Goal: Task Accomplishment & Management: Use online tool/utility

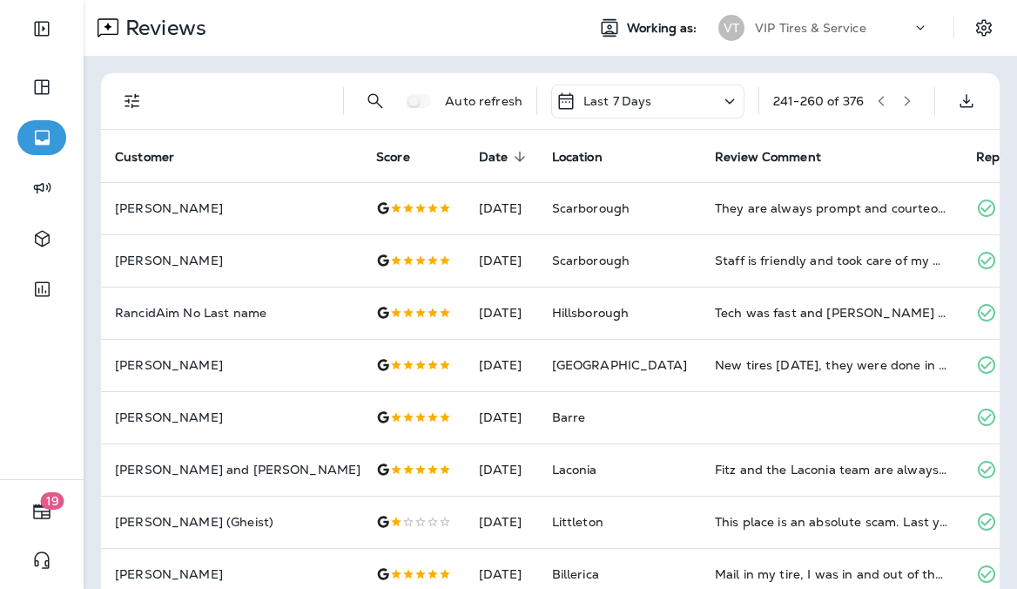
click at [901, 105] on icon "button" at bounding box center [907, 101] width 12 height 12
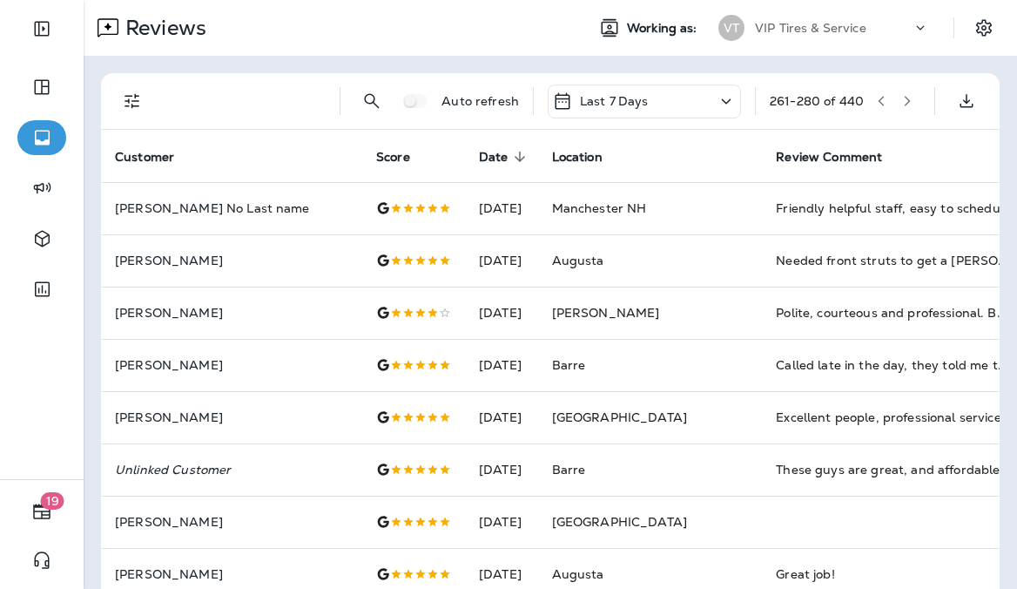
click at [716, 95] on icon at bounding box center [726, 102] width 21 height 22
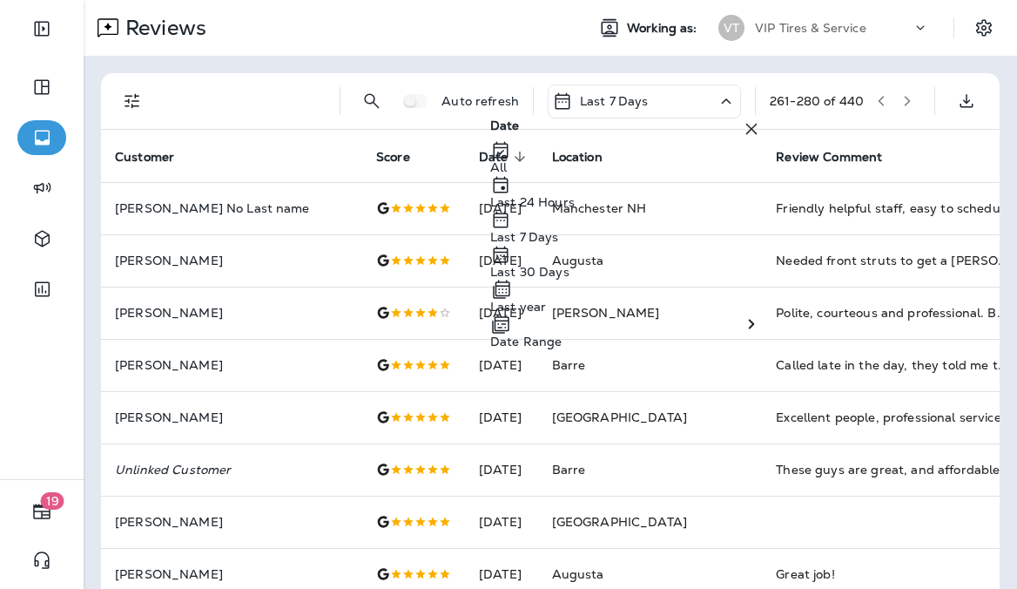
click at [902, 104] on button "button" at bounding box center [907, 101] width 26 height 26
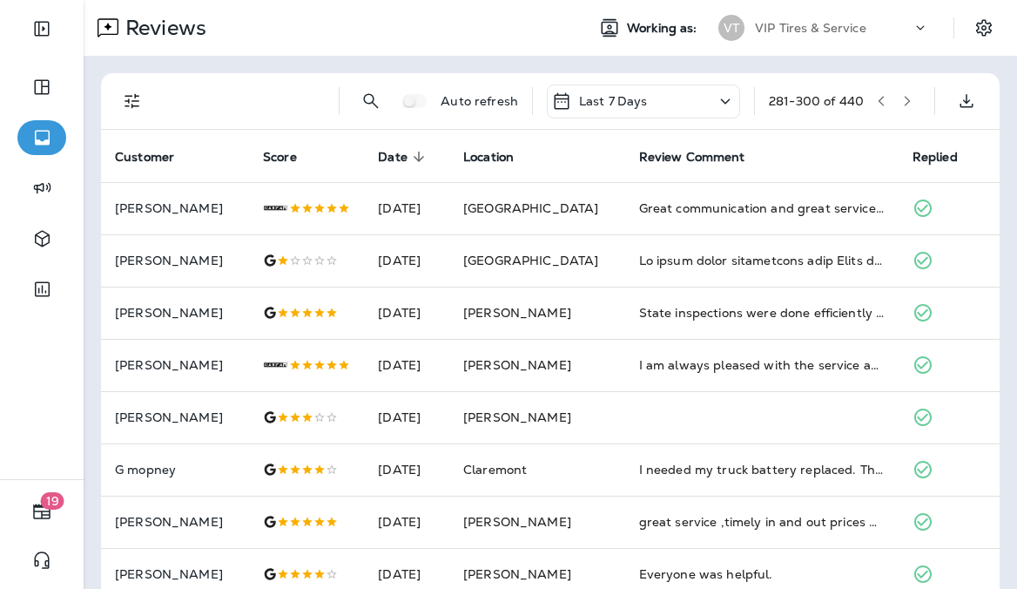
click at [902, 104] on button "button" at bounding box center [907, 101] width 26 height 26
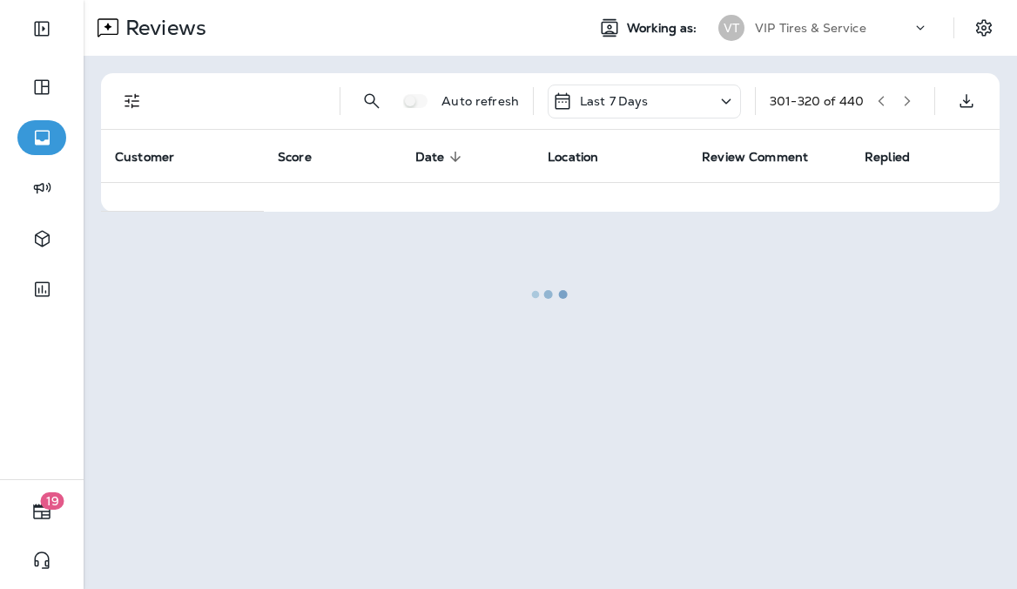
click at [902, 104] on div at bounding box center [550, 294] width 930 height 585
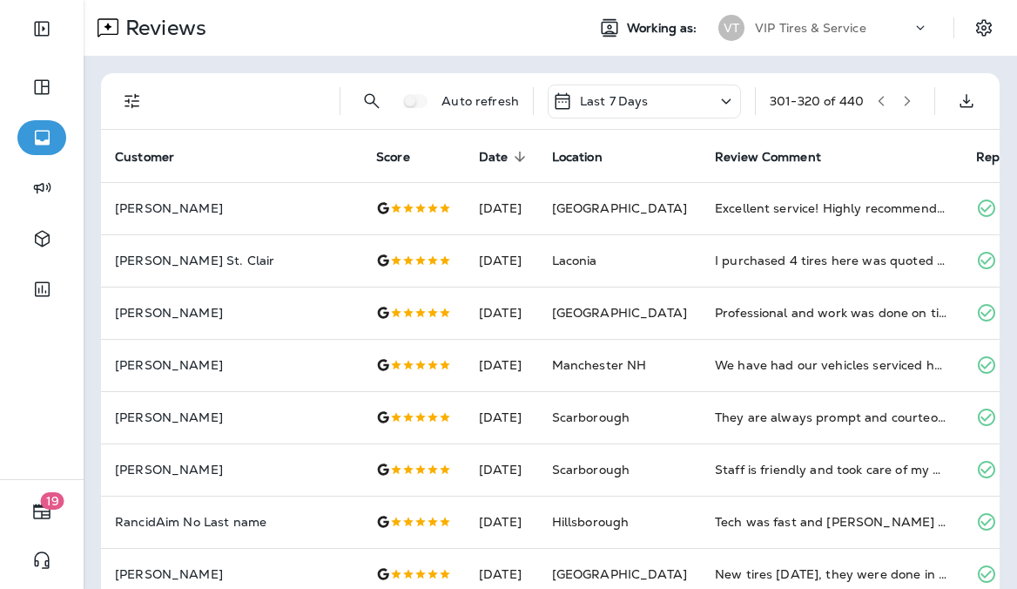
click at [902, 104] on button "button" at bounding box center [907, 101] width 26 height 26
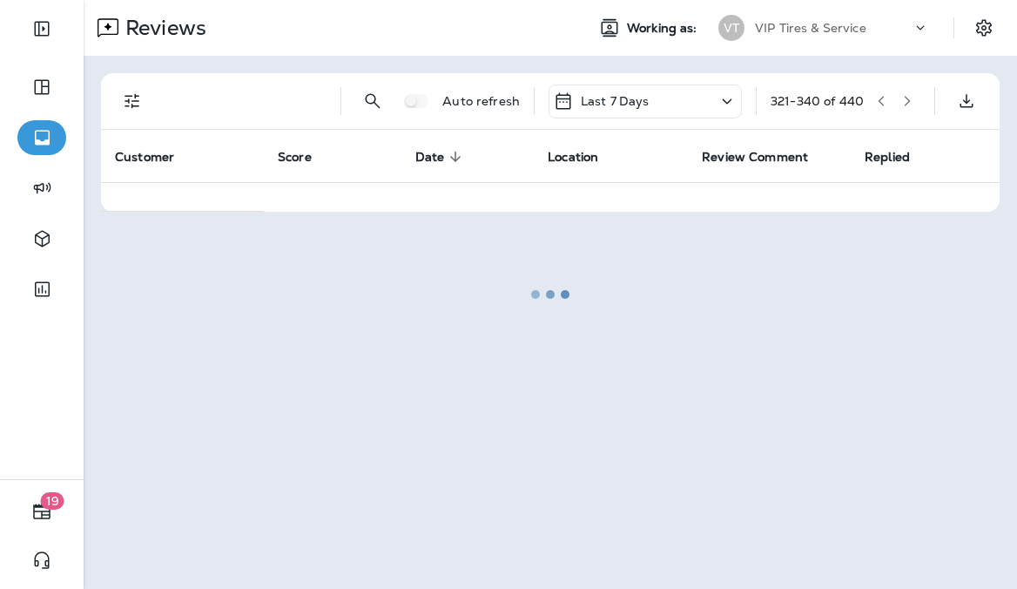
click at [902, 104] on div at bounding box center [550, 294] width 930 height 585
click at [902, 104] on button "button" at bounding box center [907, 101] width 26 height 26
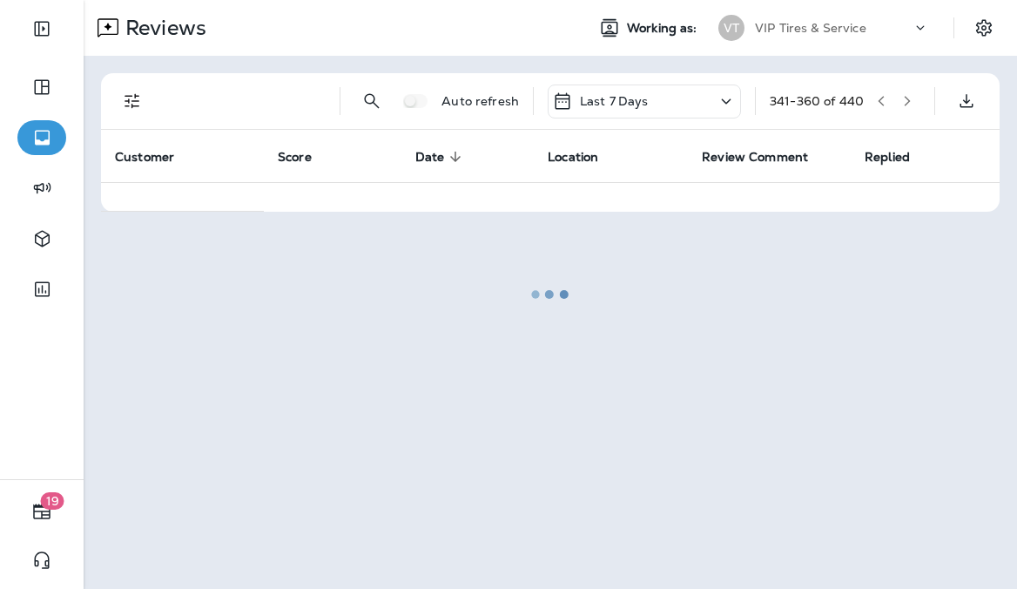
click at [902, 104] on div at bounding box center [550, 294] width 930 height 585
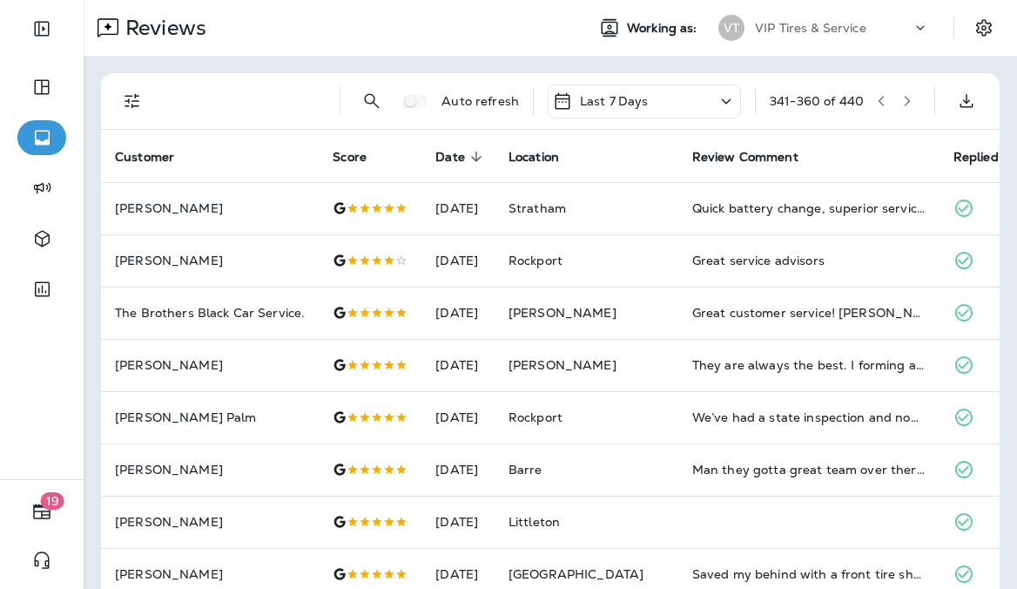
click at [902, 104] on button "button" at bounding box center [907, 101] width 26 height 26
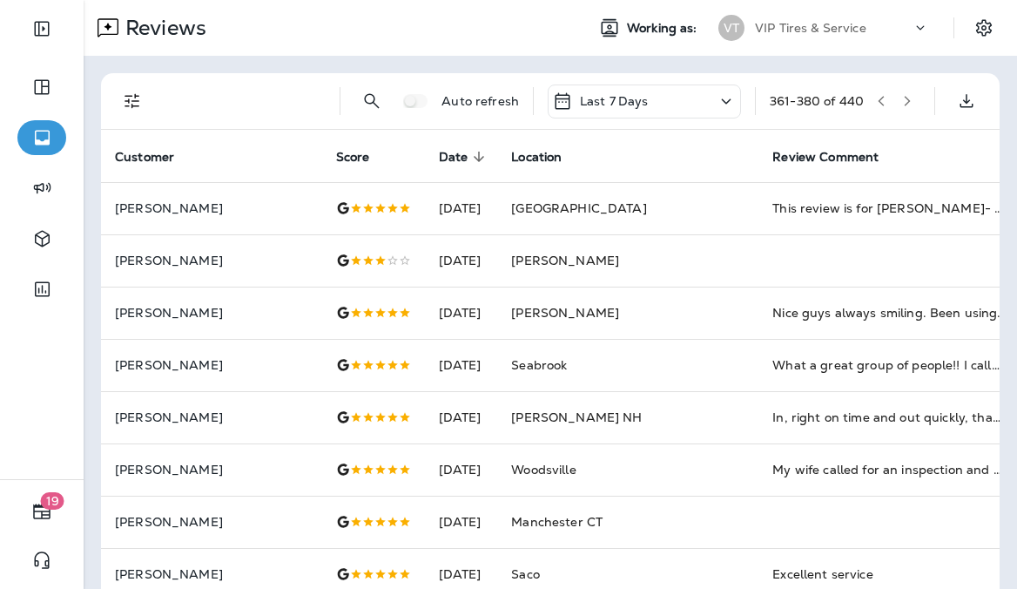
click at [902, 104] on button "button" at bounding box center [907, 101] width 26 height 26
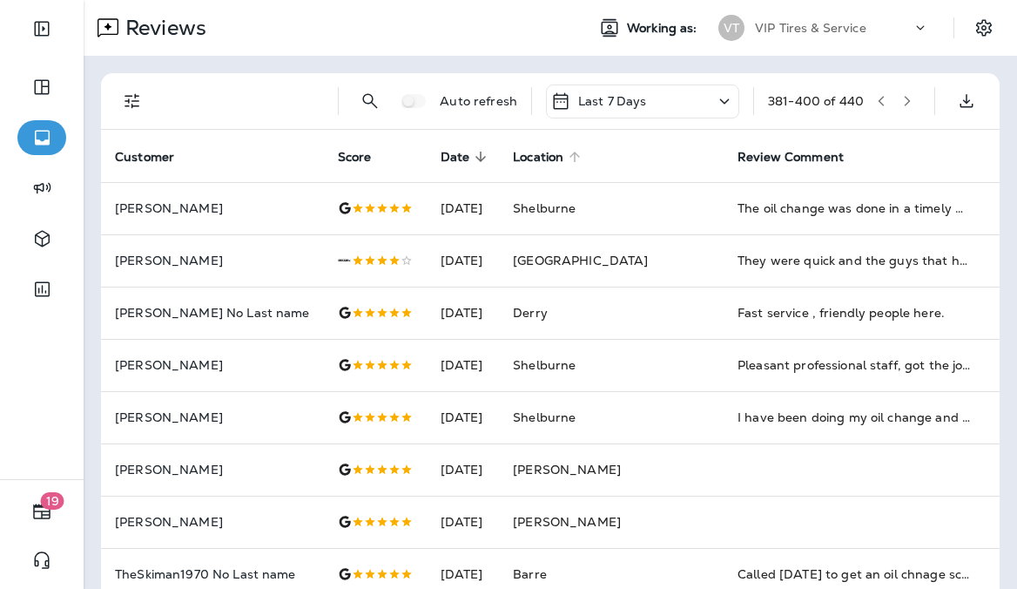
click at [547, 153] on span "Location" at bounding box center [538, 157] width 51 height 15
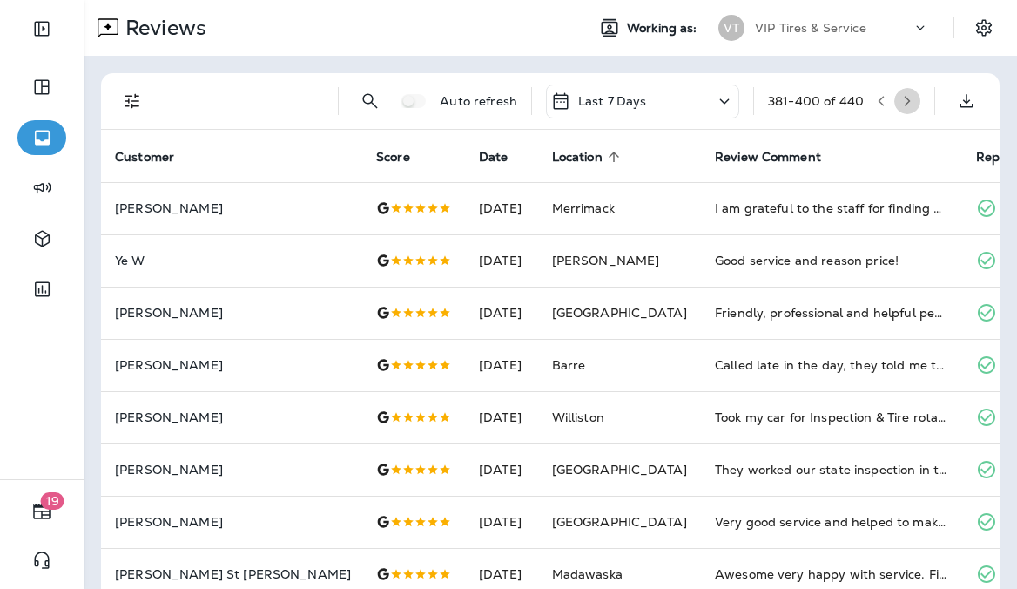
click at [901, 104] on icon "button" at bounding box center [907, 101] width 12 height 12
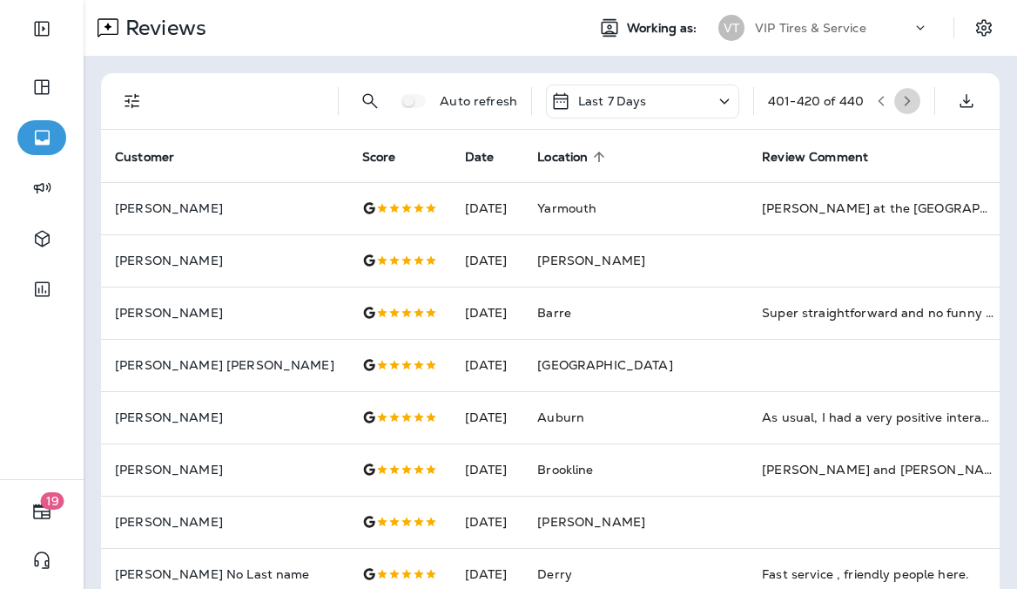
click at [901, 104] on icon "button" at bounding box center [907, 101] width 12 height 12
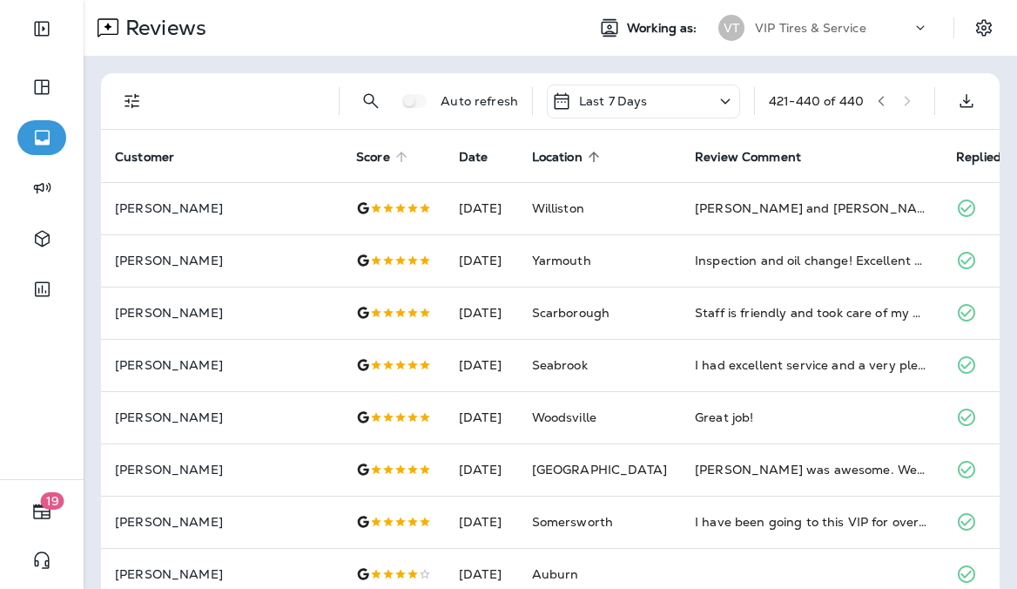
click at [394, 163] on icon at bounding box center [402, 157] width 16 height 16
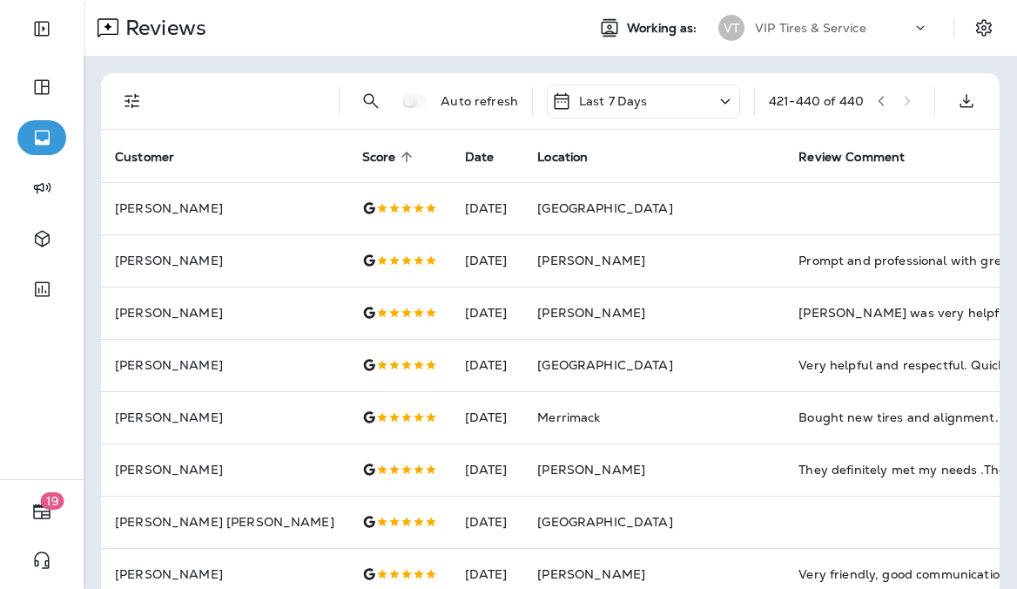
click at [362, 158] on span "Score sorted ascending" at bounding box center [390, 157] width 57 height 16
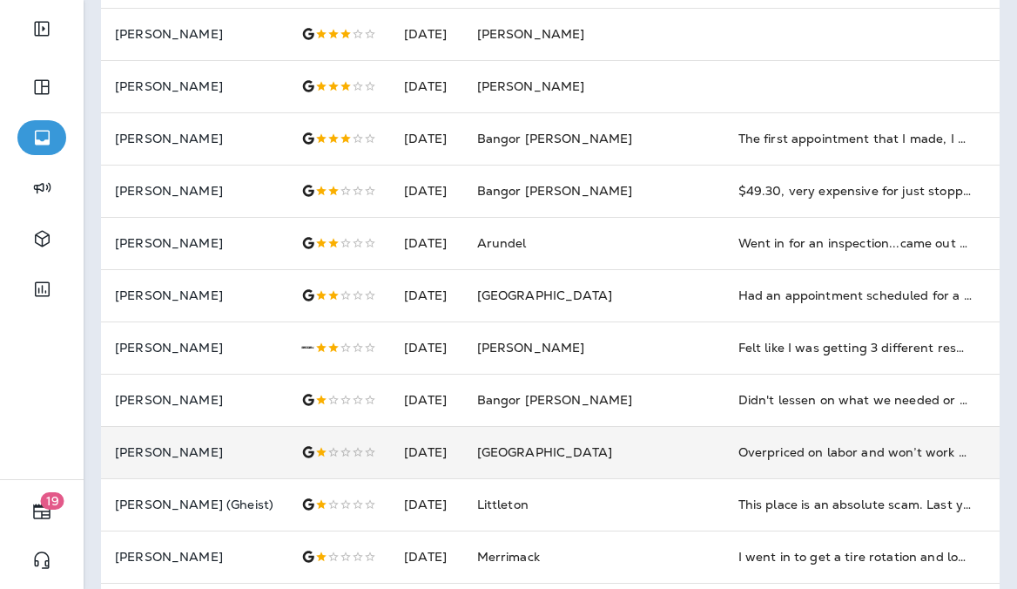
scroll to position [261, 0]
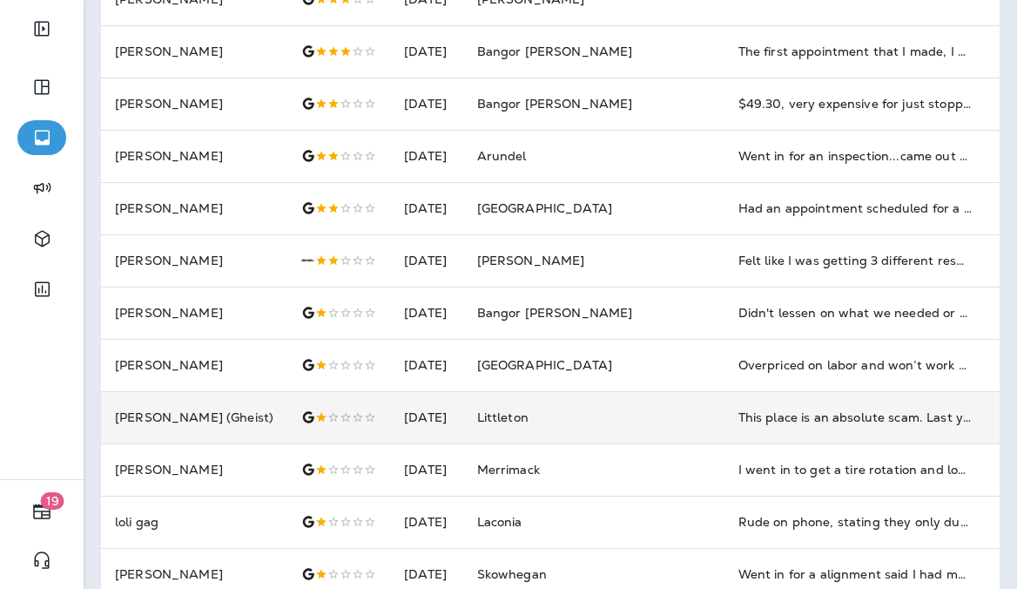
click at [645, 422] on td "Littleton" at bounding box center [593, 417] width 261 height 52
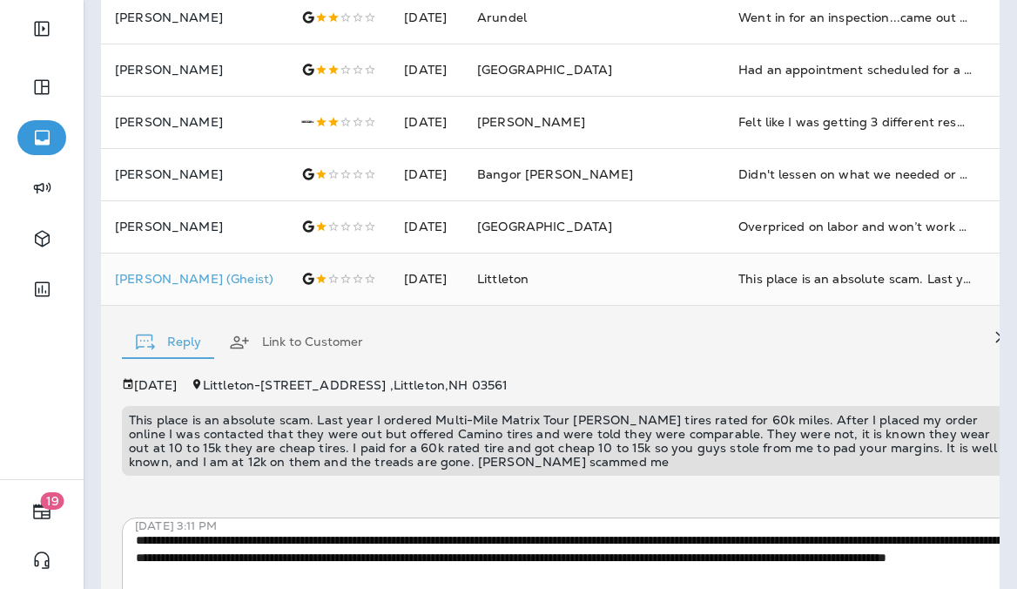
scroll to position [487, 0]
